Goal: Information Seeking & Learning: Learn about a topic

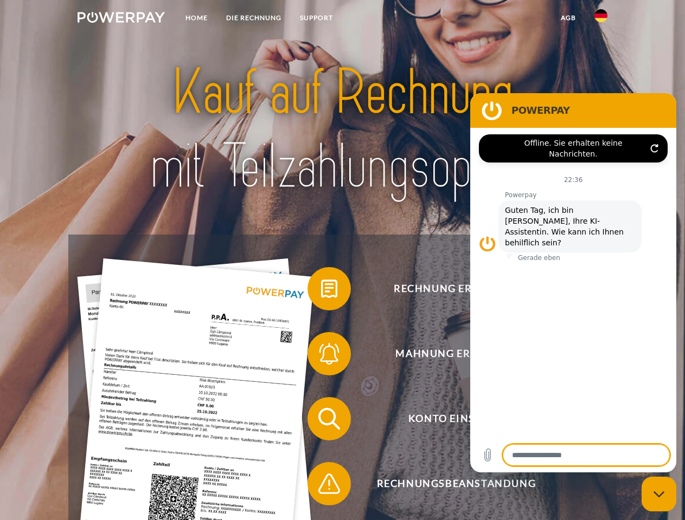
click at [121, 19] on img at bounding box center [121, 17] width 87 height 11
click at [601, 19] on img at bounding box center [600, 15] width 13 height 13
click at [568, 18] on link "agb" at bounding box center [568, 18] width 34 height 20
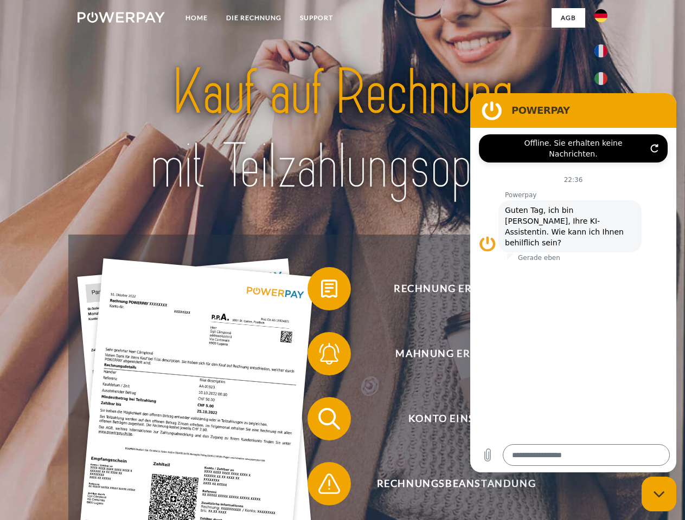
click at [321, 291] on span at bounding box center [313, 289] width 54 height 54
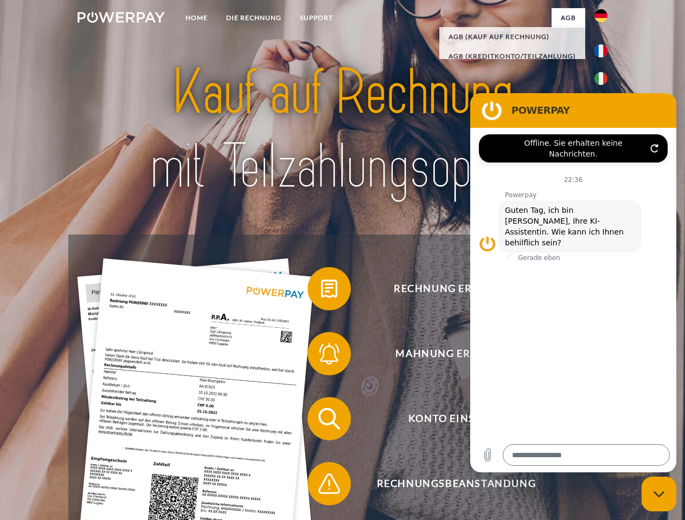
click at [321, 356] on span at bounding box center [313, 354] width 54 height 54
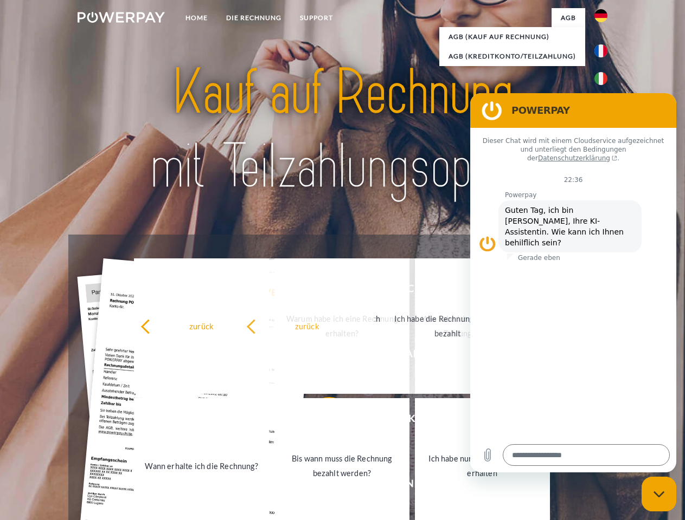
click at [321, 421] on link "Bis wann muss die Rechnung bezahlt werden?" at bounding box center [341, 466] width 135 height 136
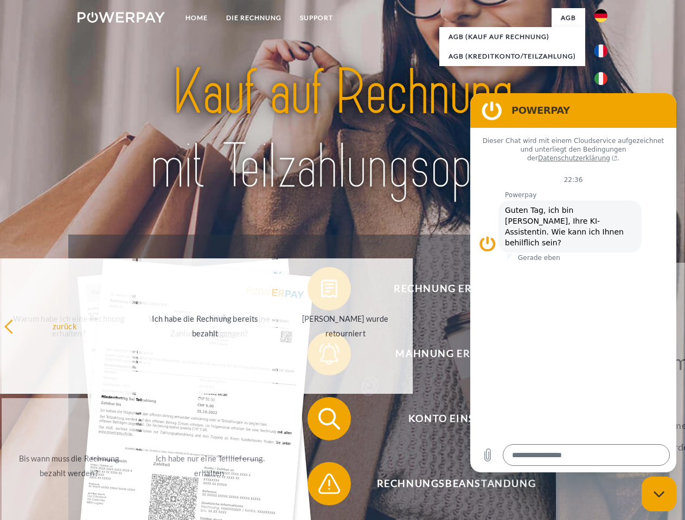
click at [321, 486] on span at bounding box center [313, 484] width 54 height 54
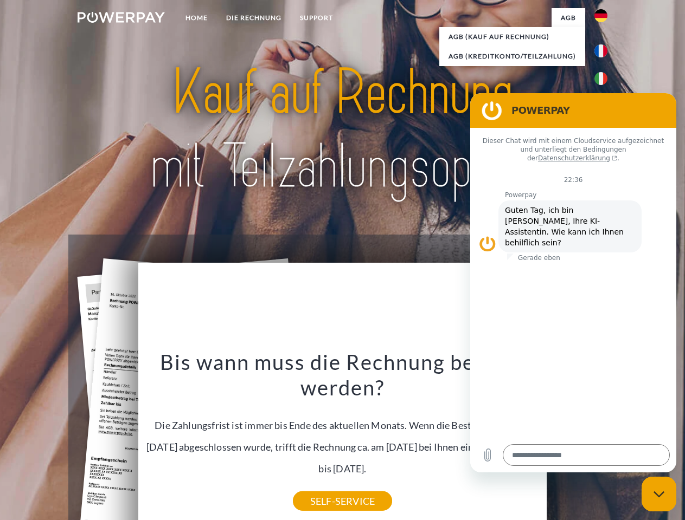
click at [659, 494] on icon "Messaging-Fenster schließen" at bounding box center [658, 494] width 11 height 7
type textarea "*"
